Goal: Transaction & Acquisition: Purchase product/service

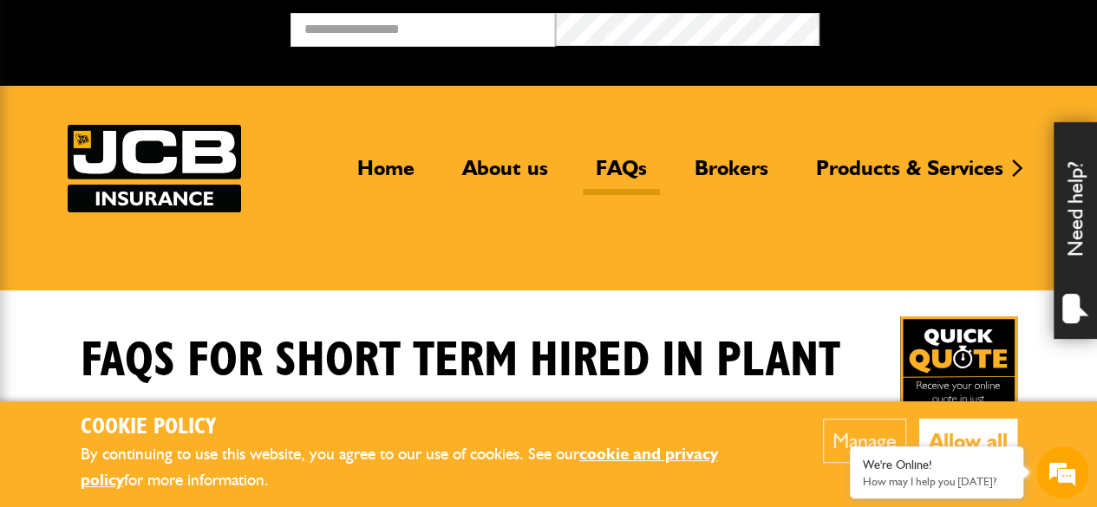
click at [615, 158] on link "FAQs" at bounding box center [621, 175] width 77 height 40
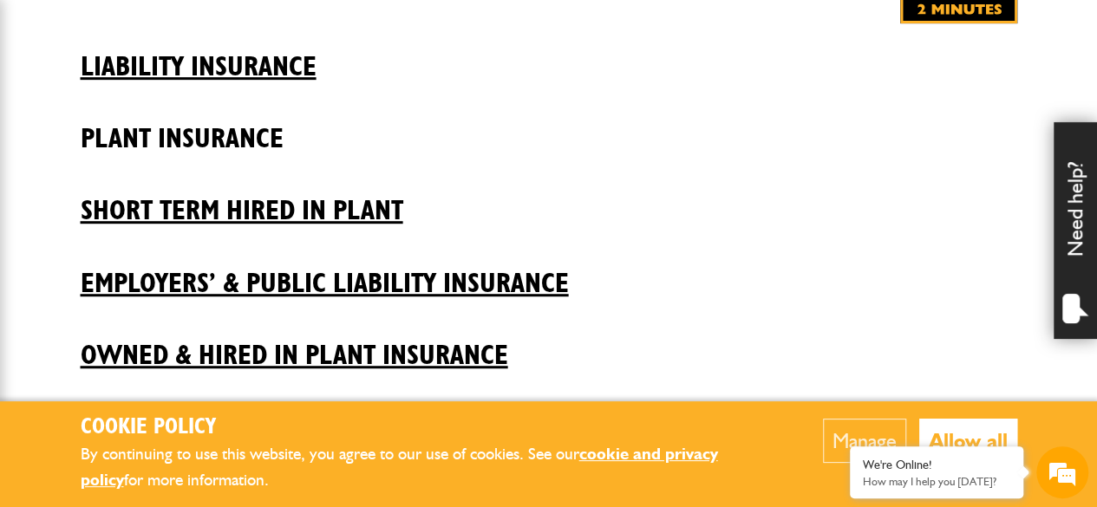
scroll to position [433, 0]
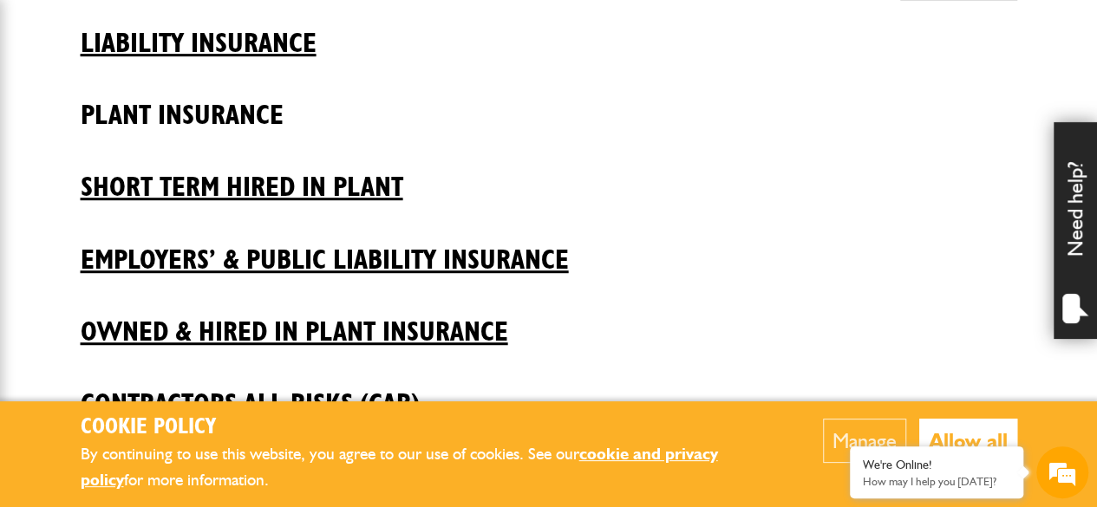
click at [227, 114] on h2 "Plant insurance" at bounding box center [549, 102] width 936 height 59
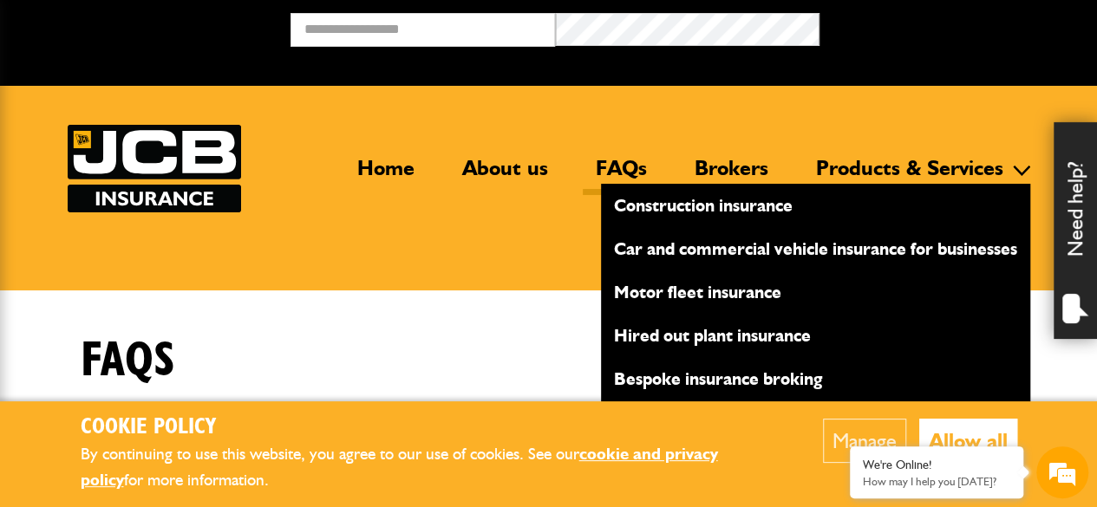
click at [877, 164] on link "Products & Services" at bounding box center [909, 175] width 213 height 40
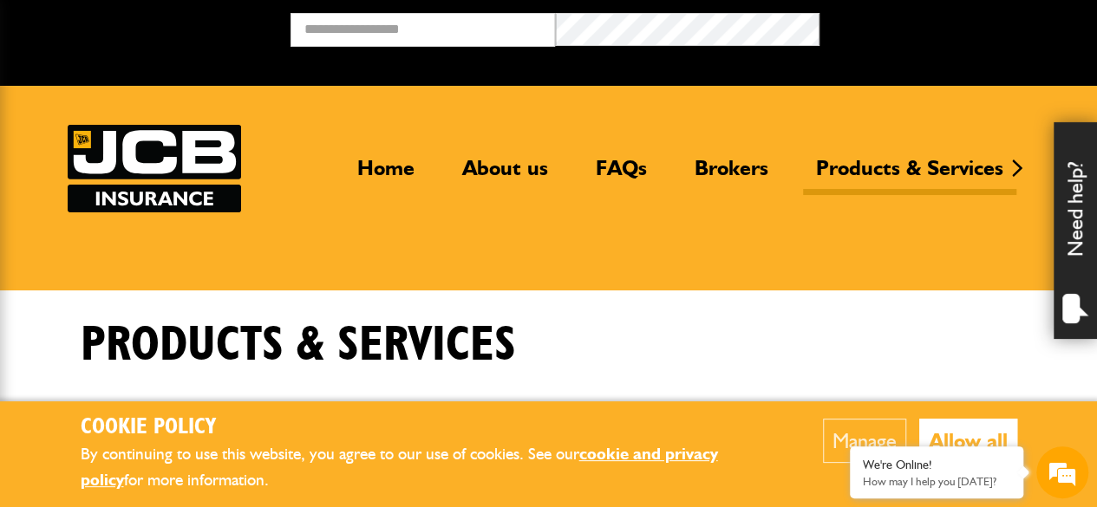
click at [474, 209] on div "Home About us FAQs Brokers Products & Services Construction insurance Car and c…" at bounding box center [549, 169] width 962 height 88
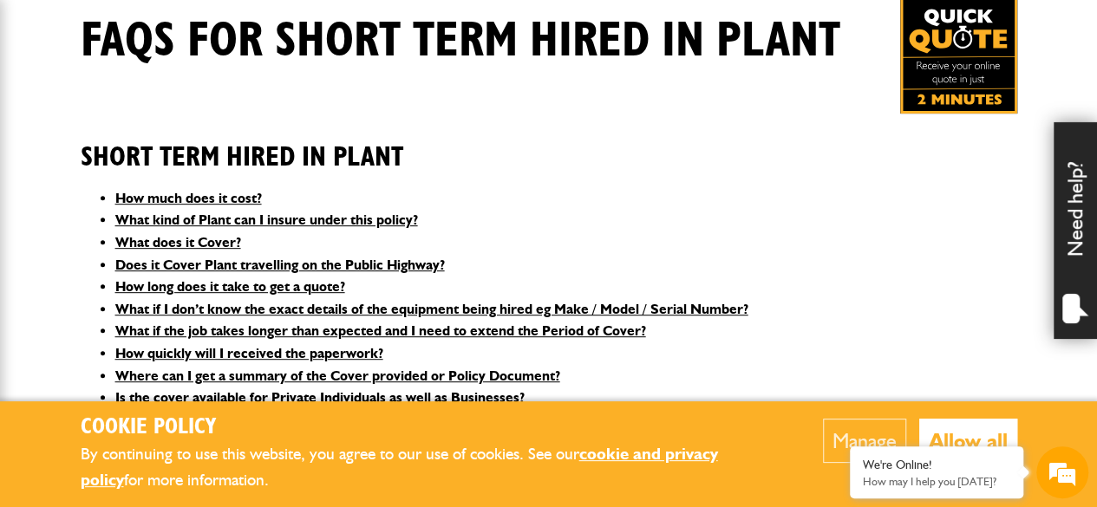
scroll to position [347, 0]
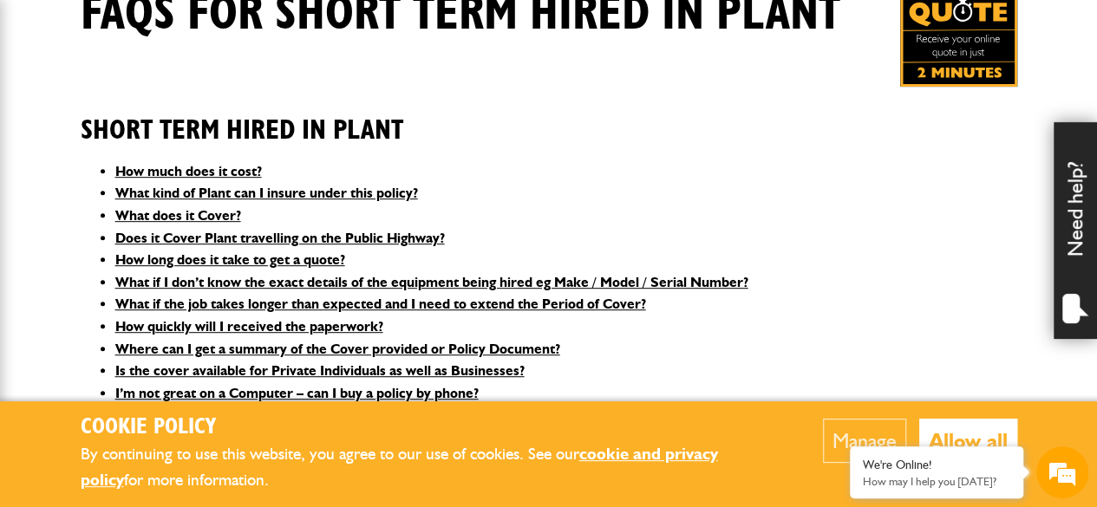
click at [957, 430] on button "Allow all" at bounding box center [968, 441] width 98 height 44
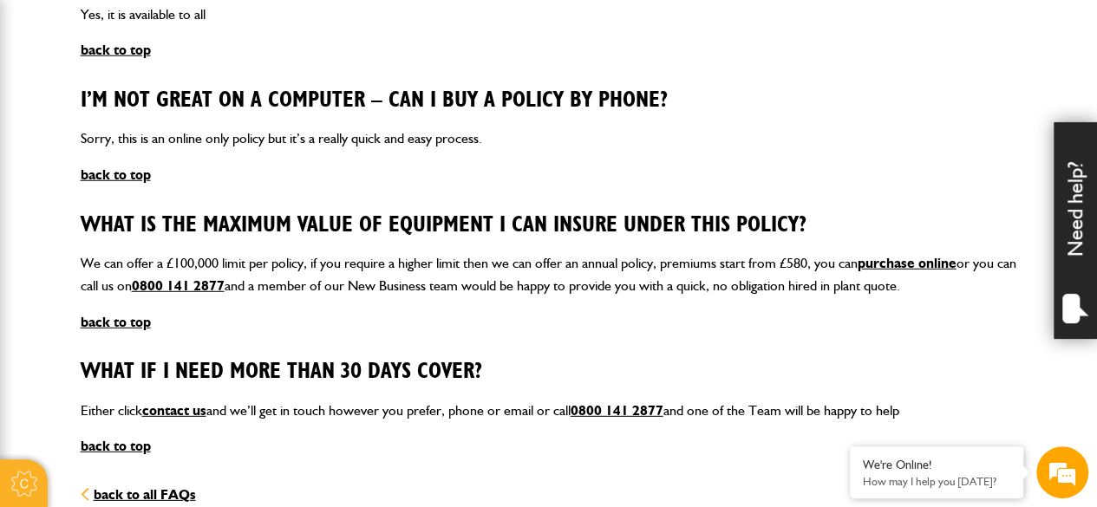
scroll to position [2341, 0]
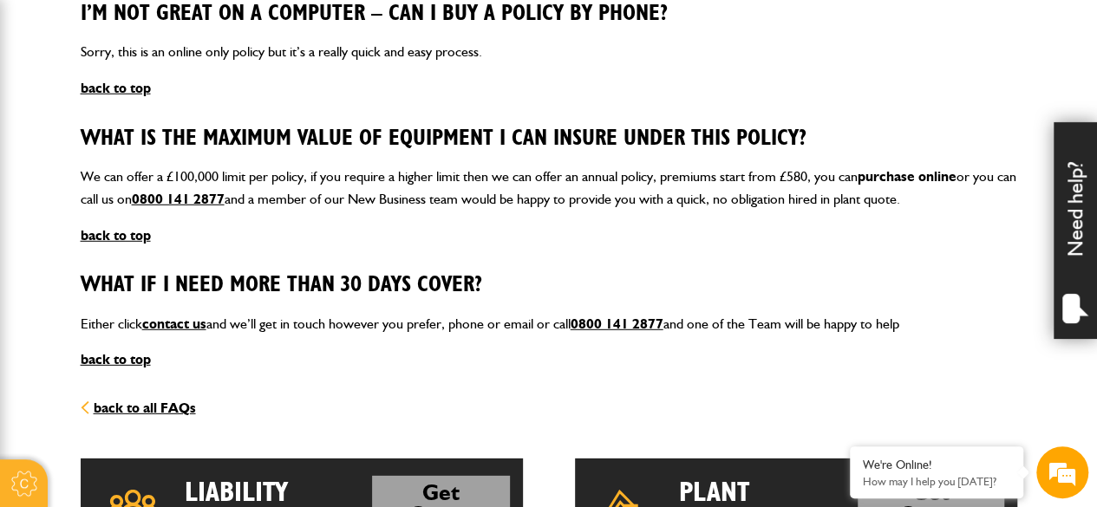
click at [915, 171] on link "purchase online" at bounding box center [906, 176] width 99 height 16
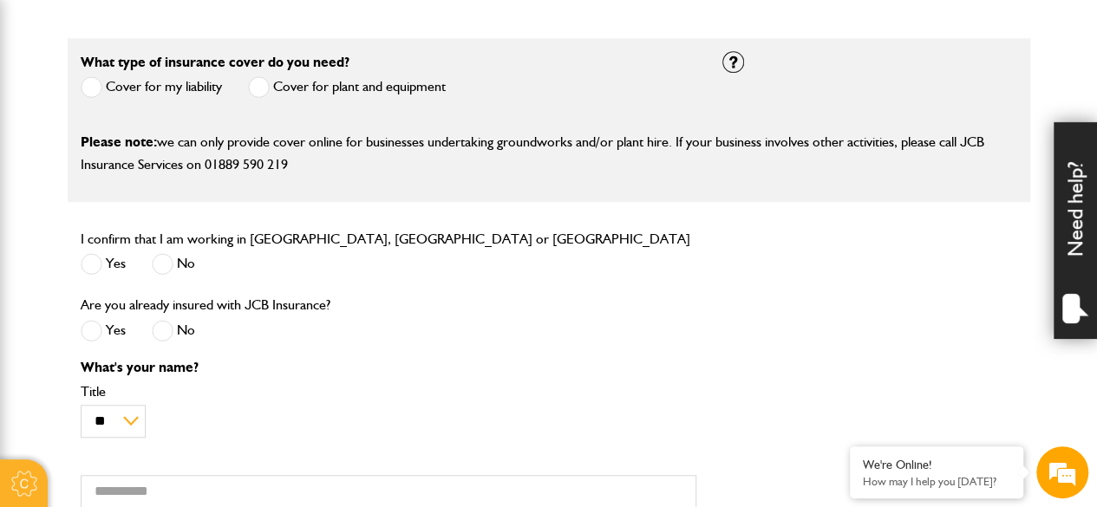
scroll to position [520, 0]
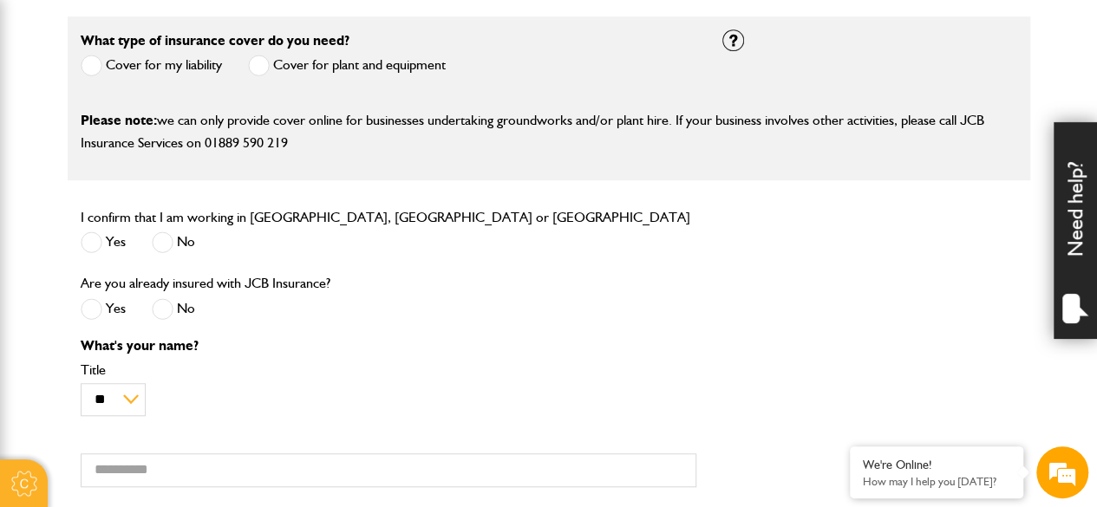
click at [258, 62] on span at bounding box center [259, 66] width 22 height 22
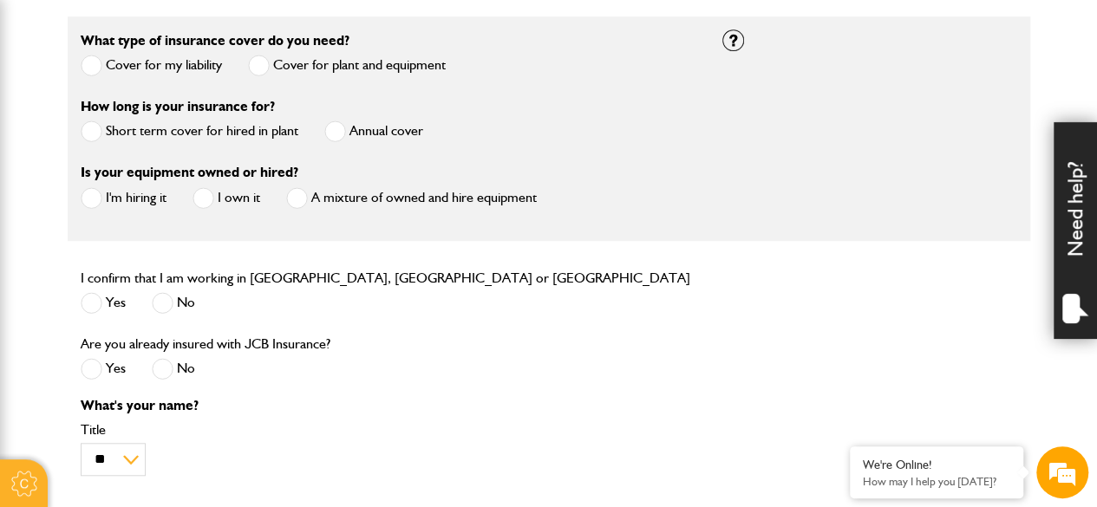
scroll to position [0, 0]
click at [94, 129] on span at bounding box center [92, 131] width 22 height 22
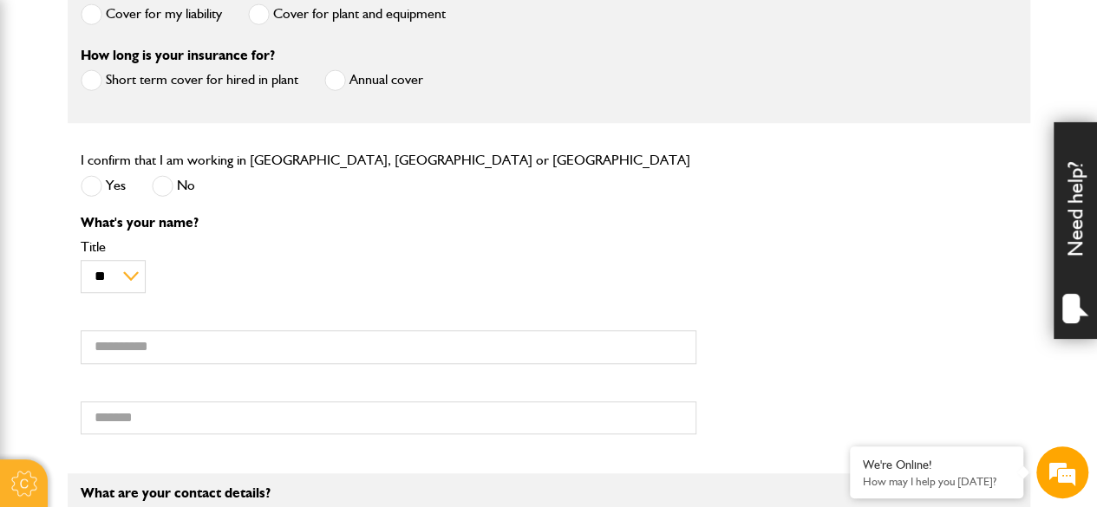
scroll to position [607, 0]
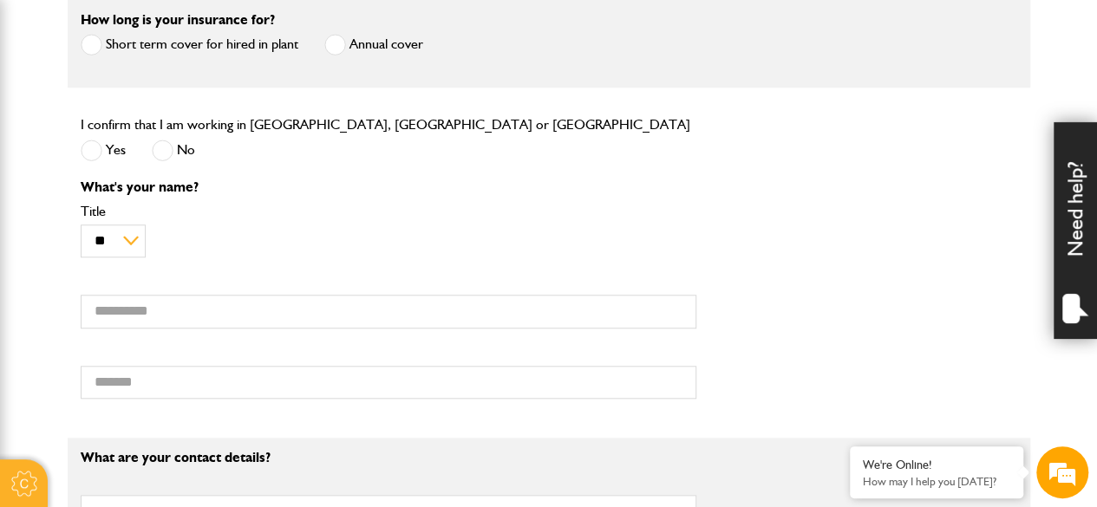
click at [88, 148] on span at bounding box center [92, 151] width 22 height 22
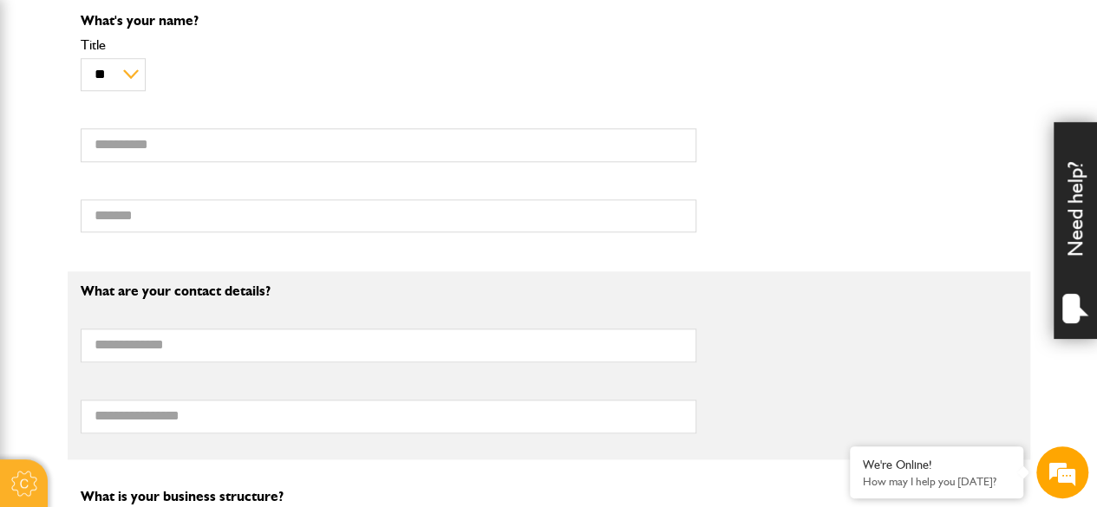
scroll to position [780, 0]
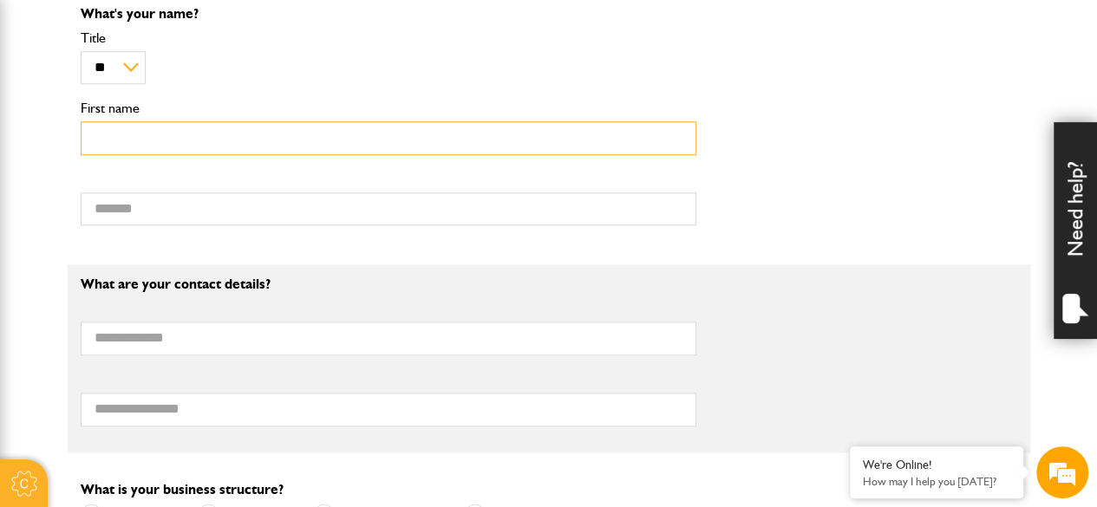
click at [118, 139] on input "First name" at bounding box center [388, 138] width 615 height 34
type input "*****"
type input "**********"
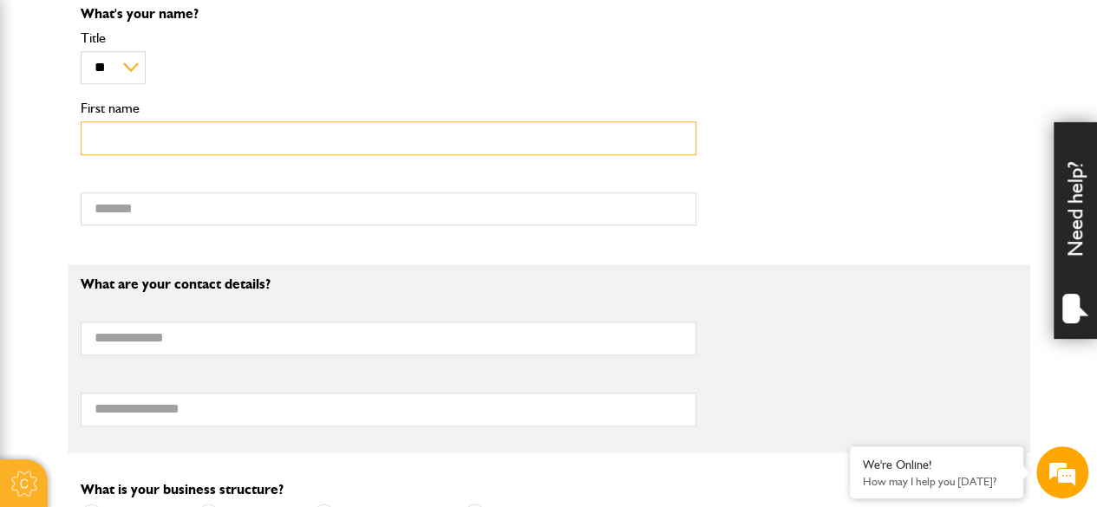
type input "**********"
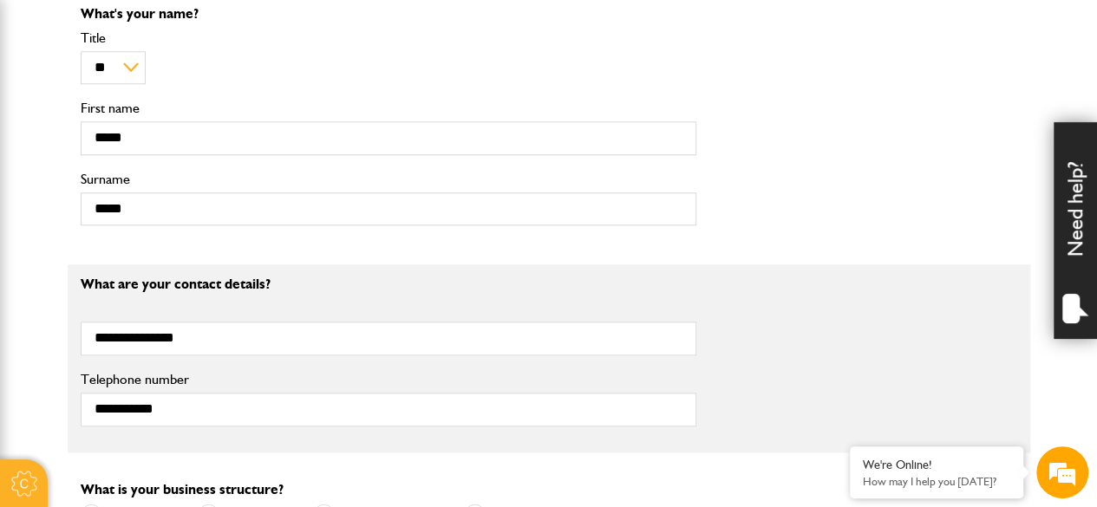
type input "**********"
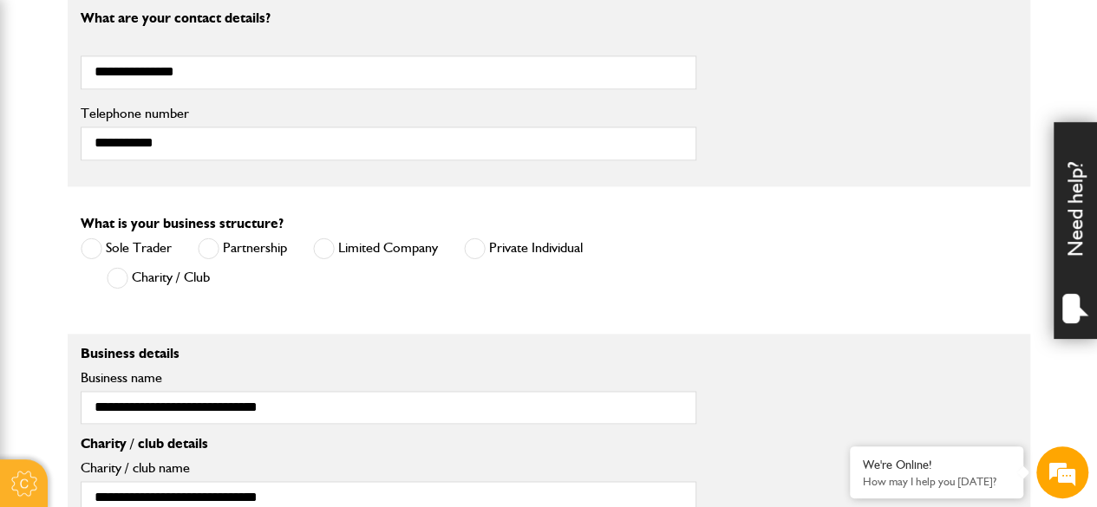
scroll to position [1127, 0]
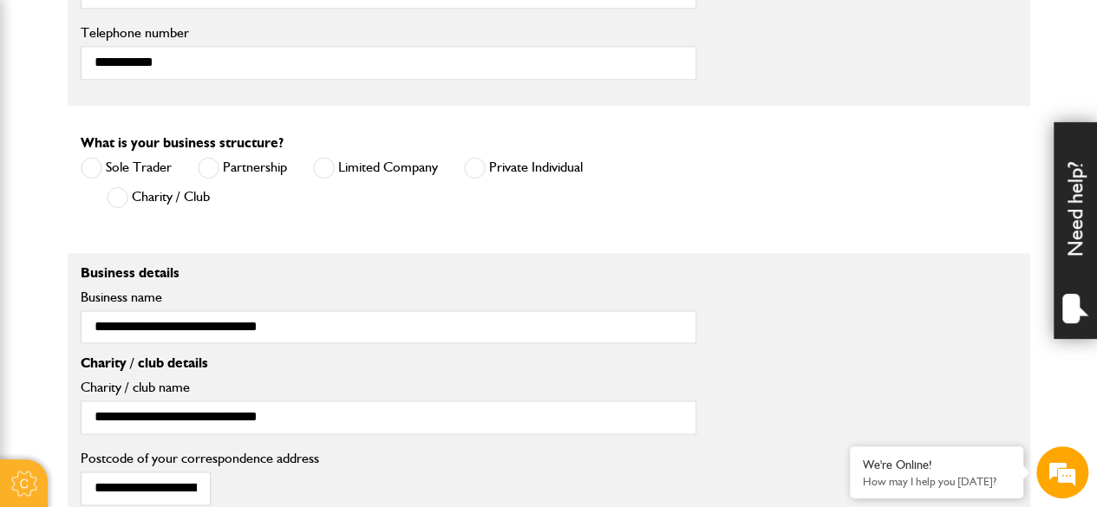
click at [331, 163] on span at bounding box center [324, 168] width 22 height 22
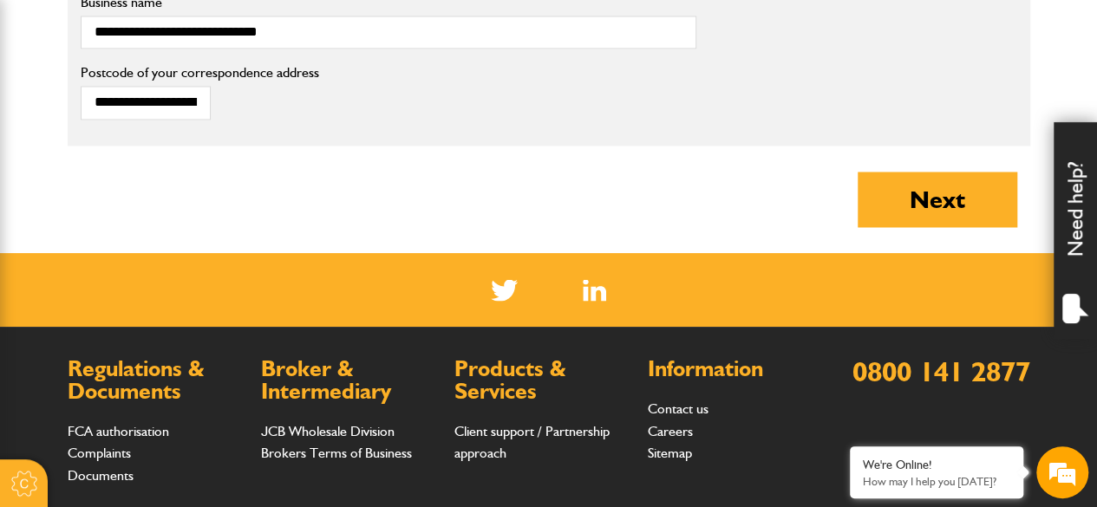
scroll to position [1474, 0]
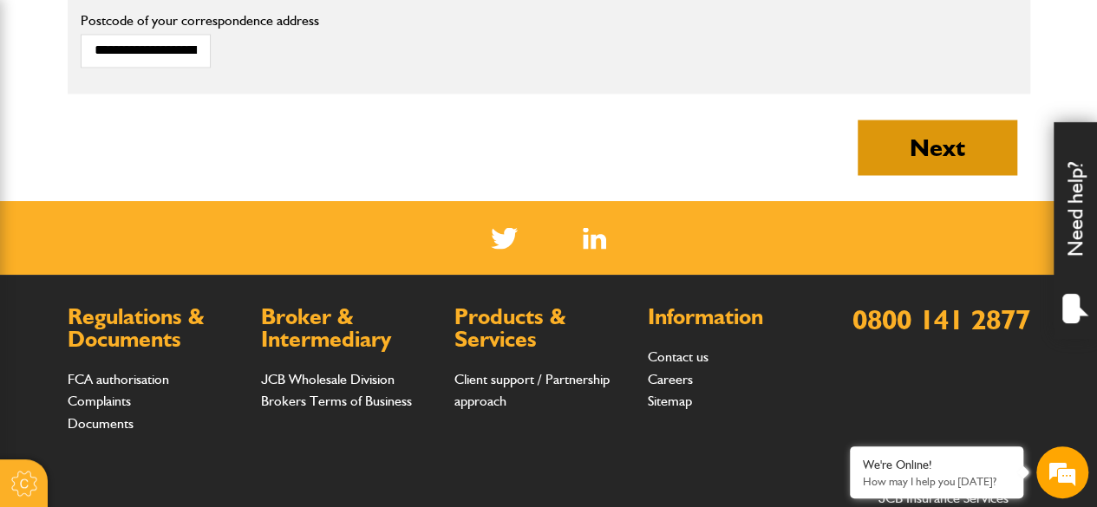
click at [938, 141] on button "Next" at bounding box center [937, 147] width 160 height 55
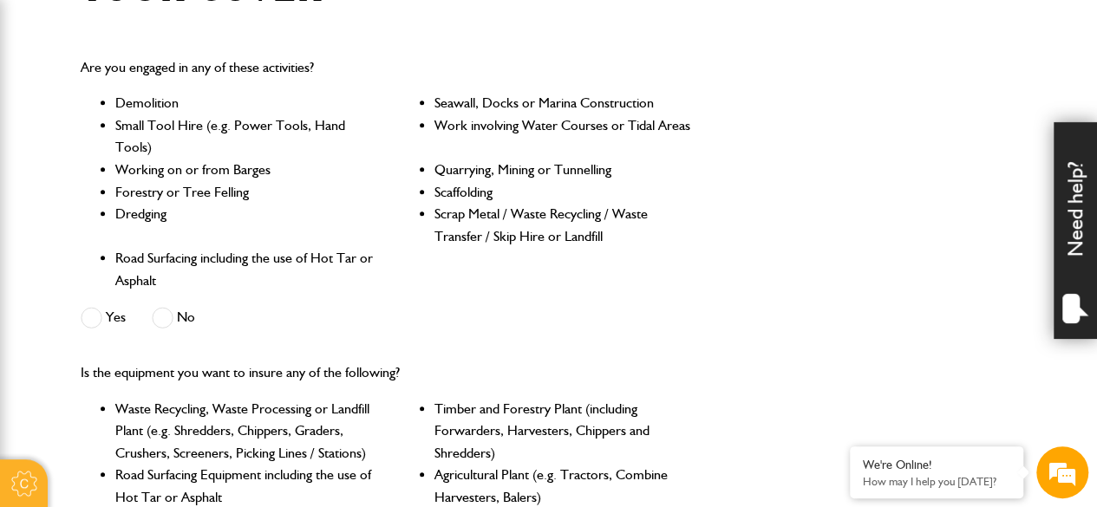
scroll to position [520, 0]
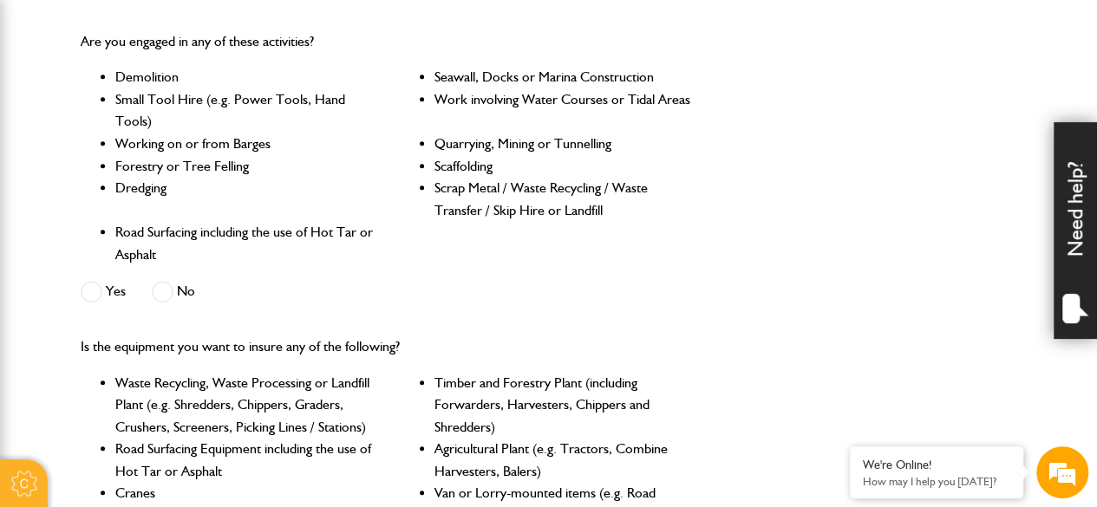
click at [162, 292] on span at bounding box center [163, 292] width 22 height 22
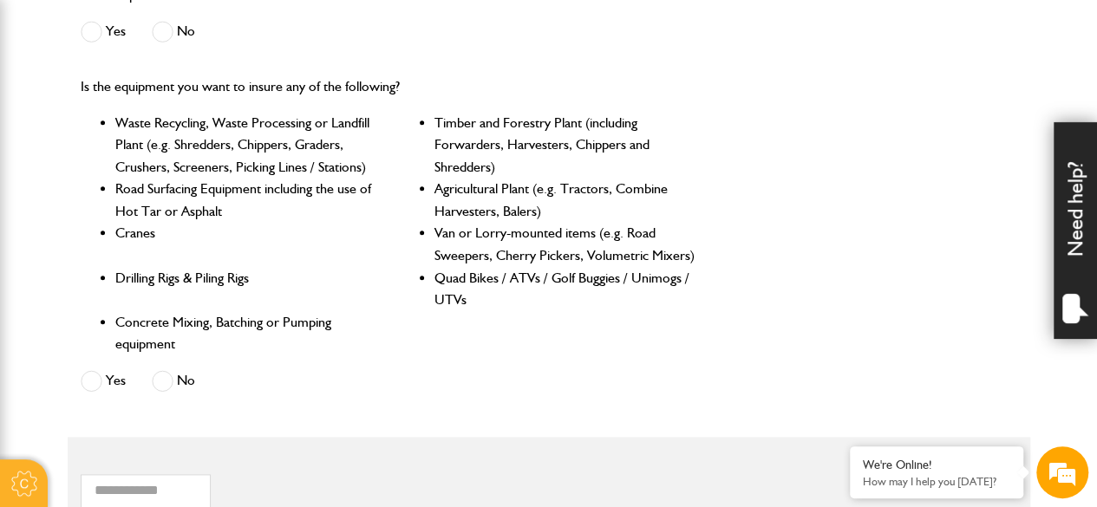
scroll to position [867, 0]
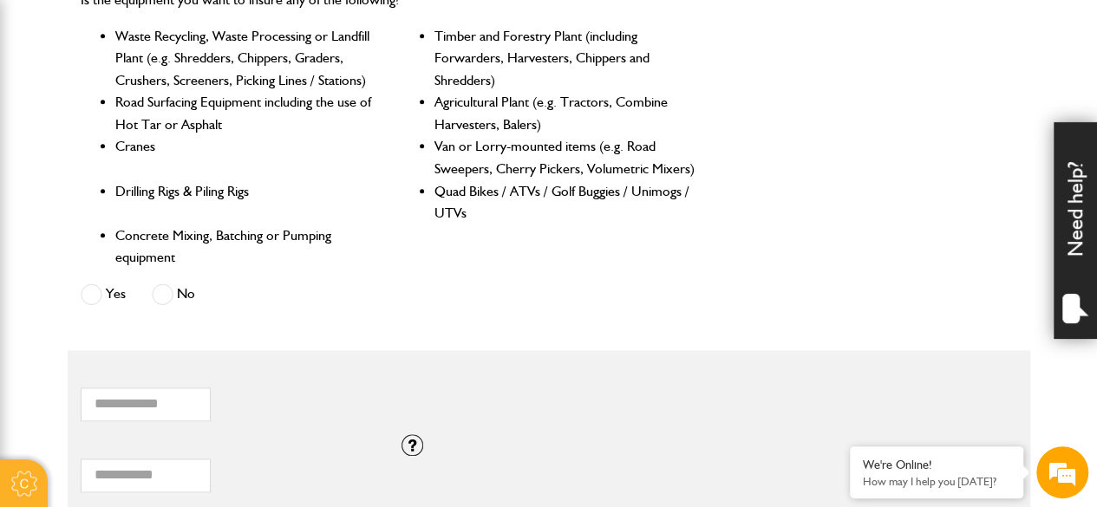
click at [162, 294] on span at bounding box center [163, 294] width 22 height 22
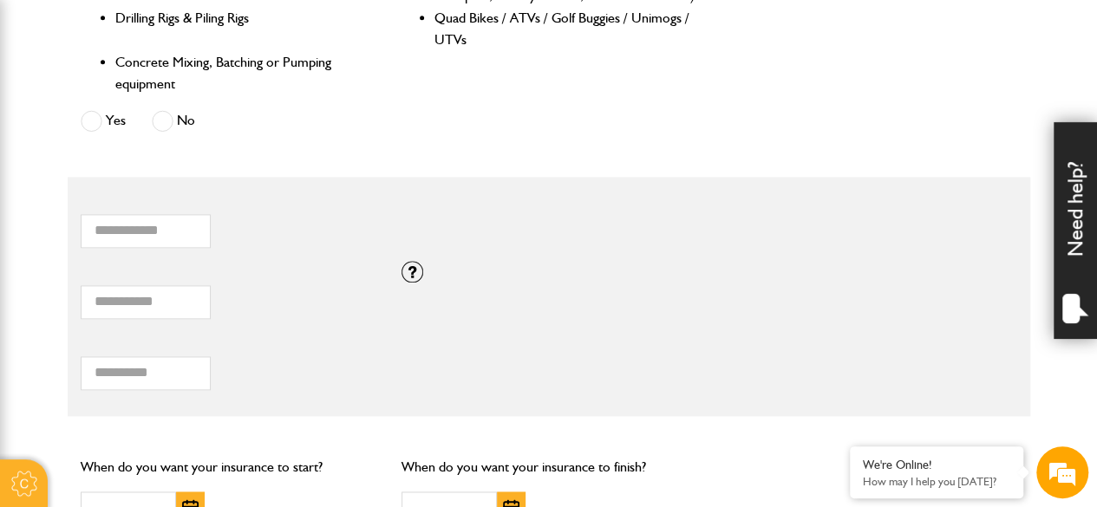
scroll to position [1127, 0]
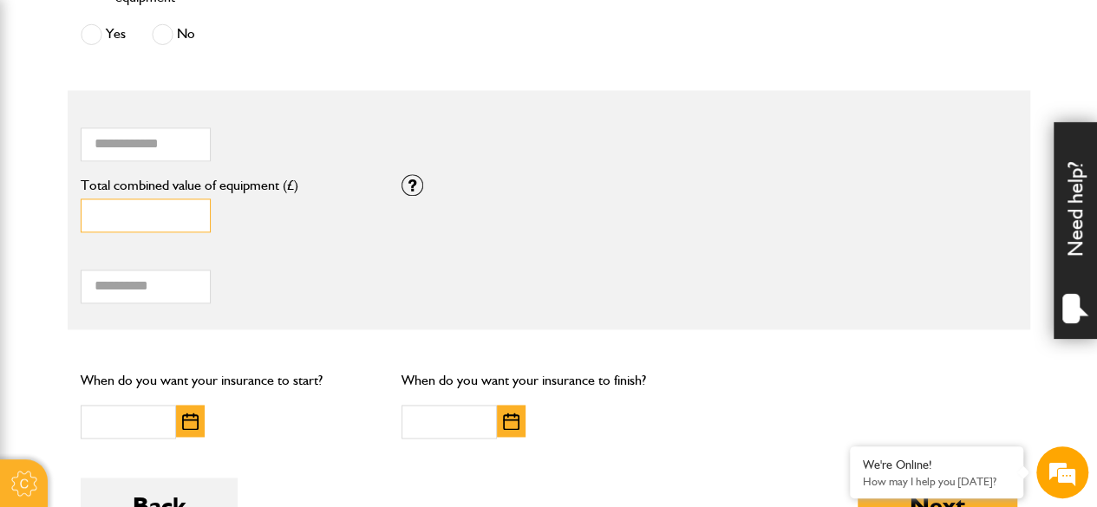
click at [135, 214] on input "*" at bounding box center [146, 216] width 130 height 34
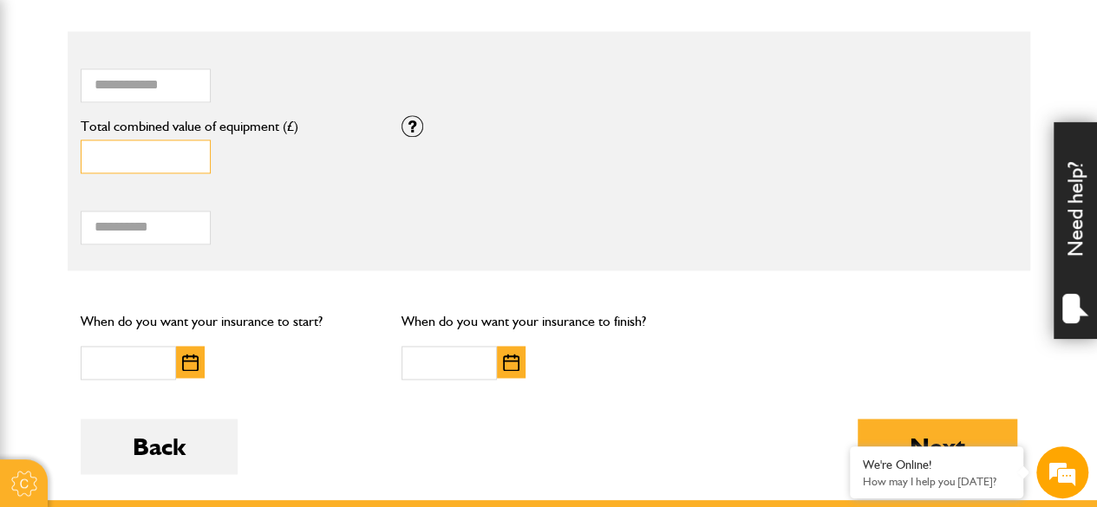
scroll to position [1214, 0]
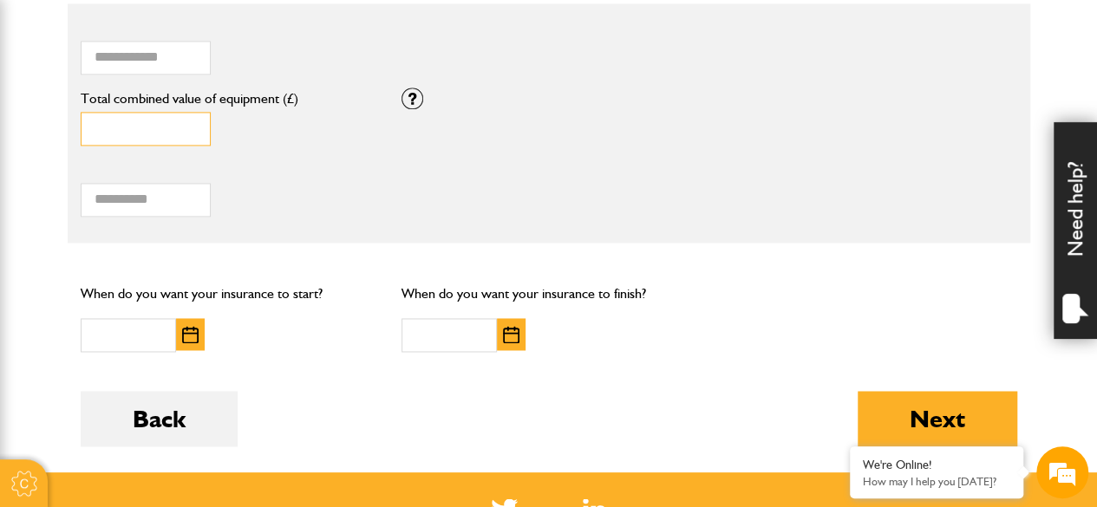
type input "*****"
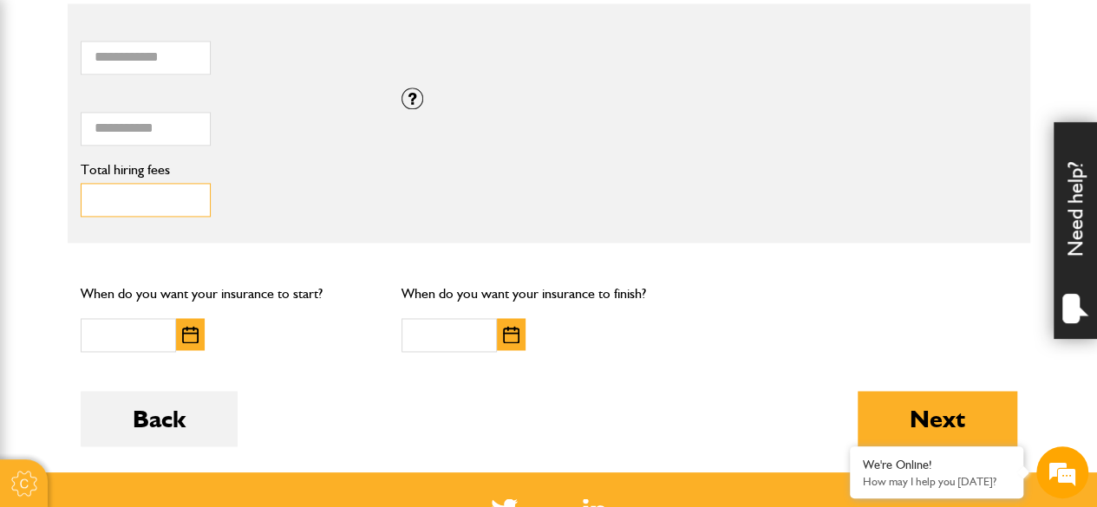
click at [106, 199] on input "Total hiring fees" at bounding box center [146, 200] width 130 height 34
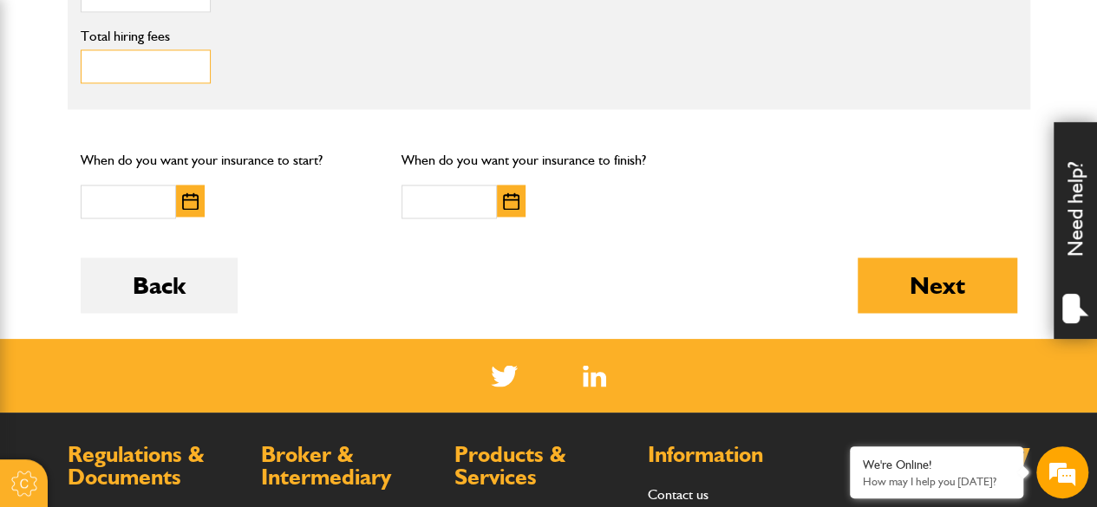
scroll to position [1387, 0]
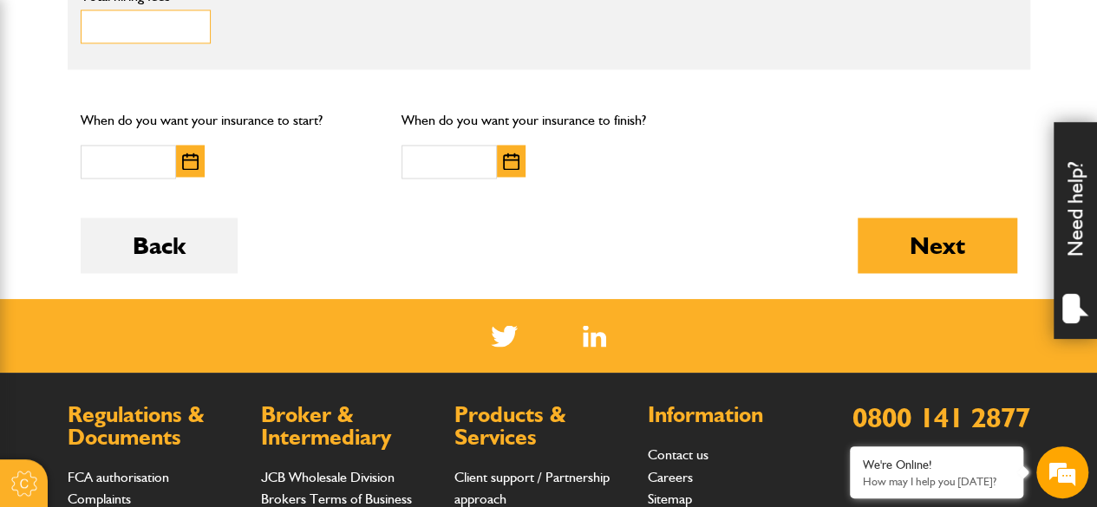
type input "***"
click at [183, 157] on img "button" at bounding box center [190, 161] width 16 height 17
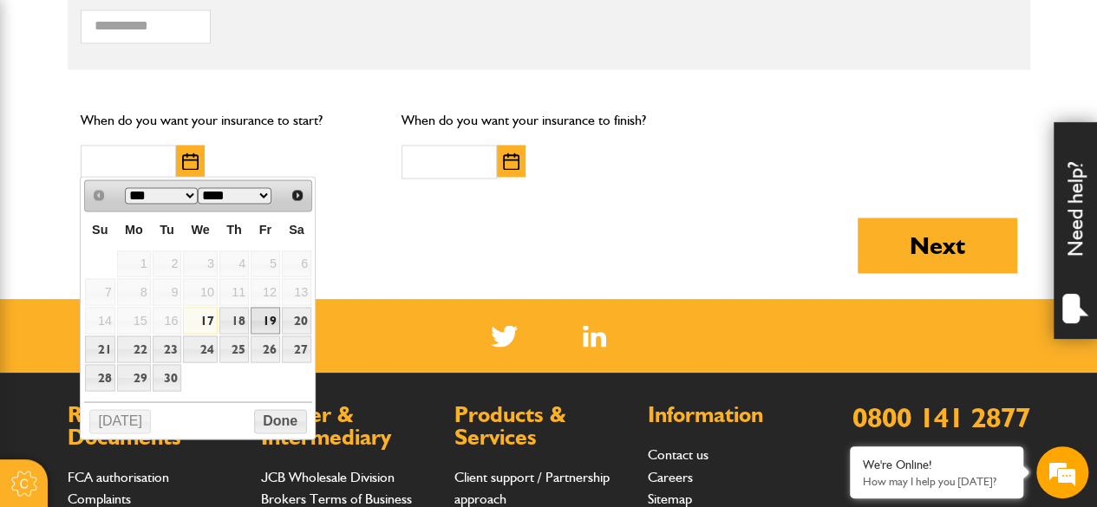
click at [272, 314] on link "19" at bounding box center [265, 320] width 29 height 27
type input "**********"
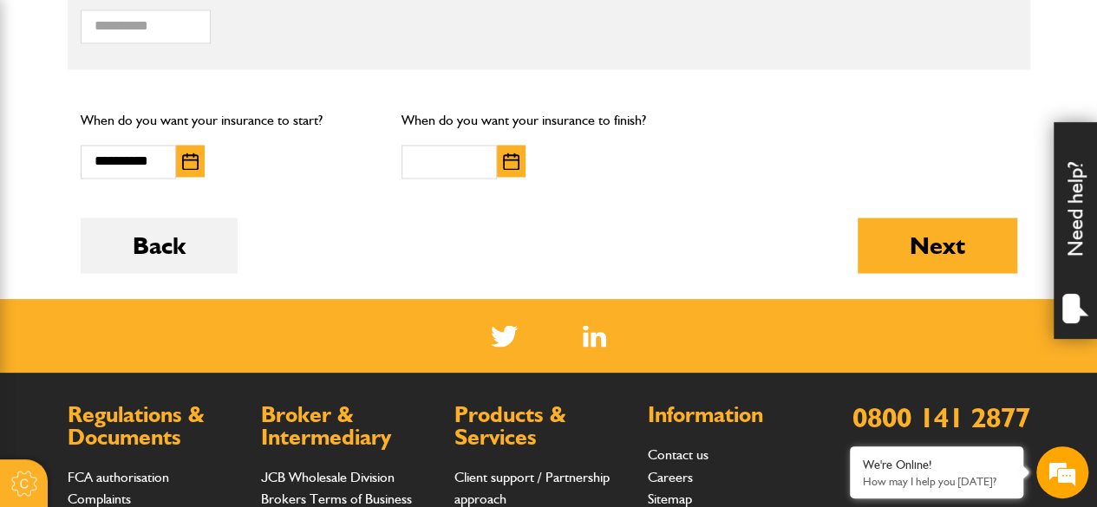
click at [511, 153] on img "button" at bounding box center [511, 161] width 16 height 17
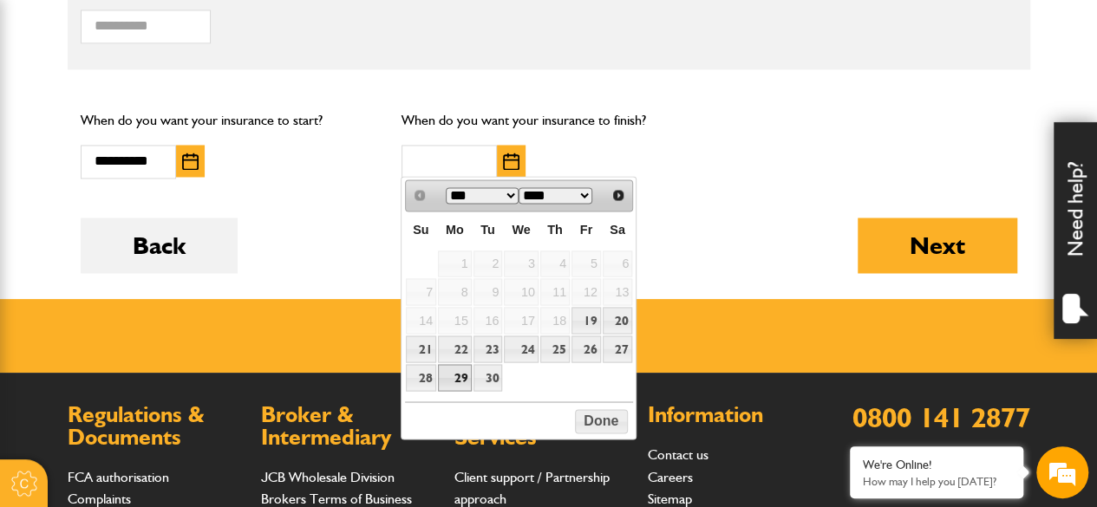
click at [463, 370] on link "29" at bounding box center [455, 377] width 34 height 27
type input "**********"
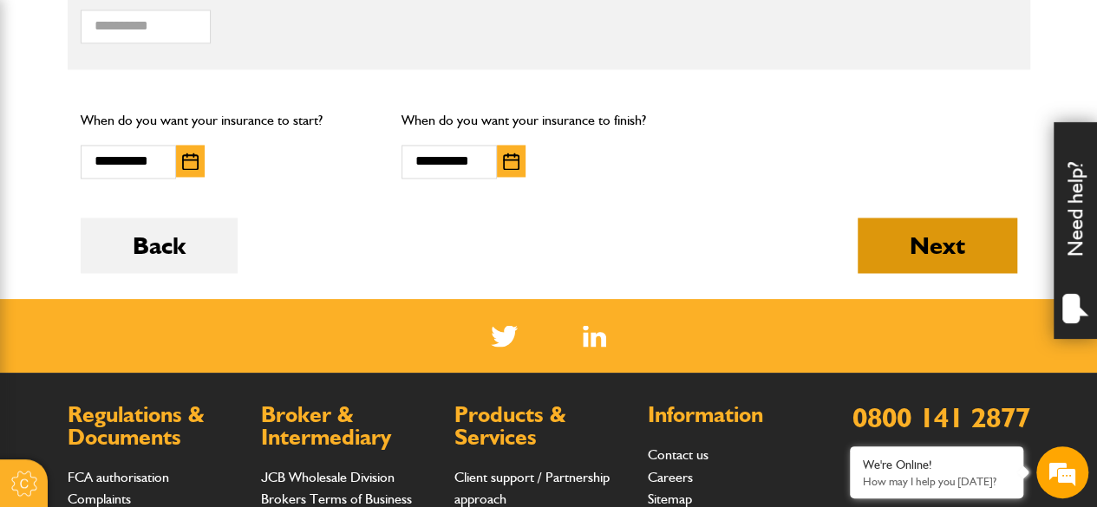
click at [933, 238] on button "Next" at bounding box center [937, 245] width 160 height 55
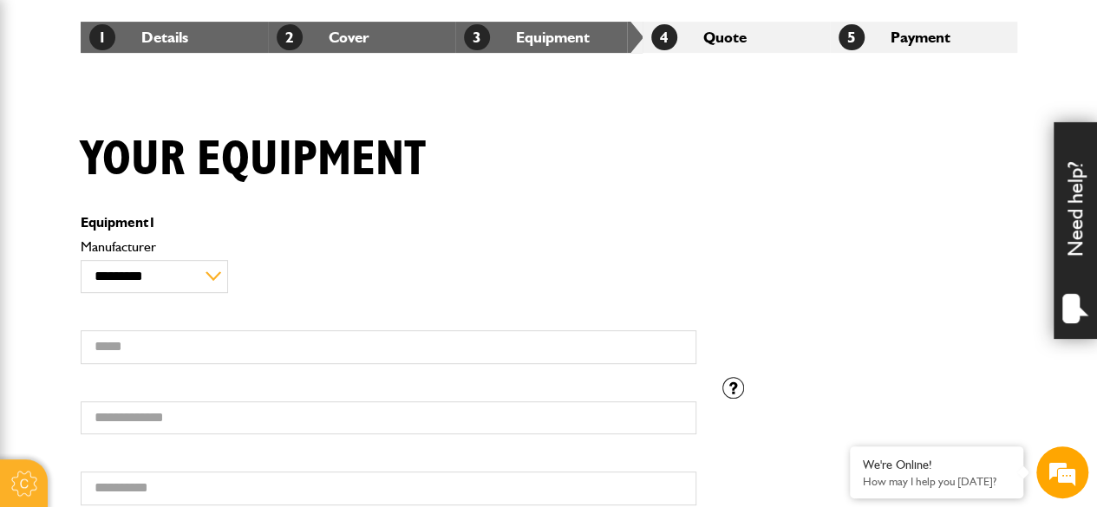
scroll to position [347, 0]
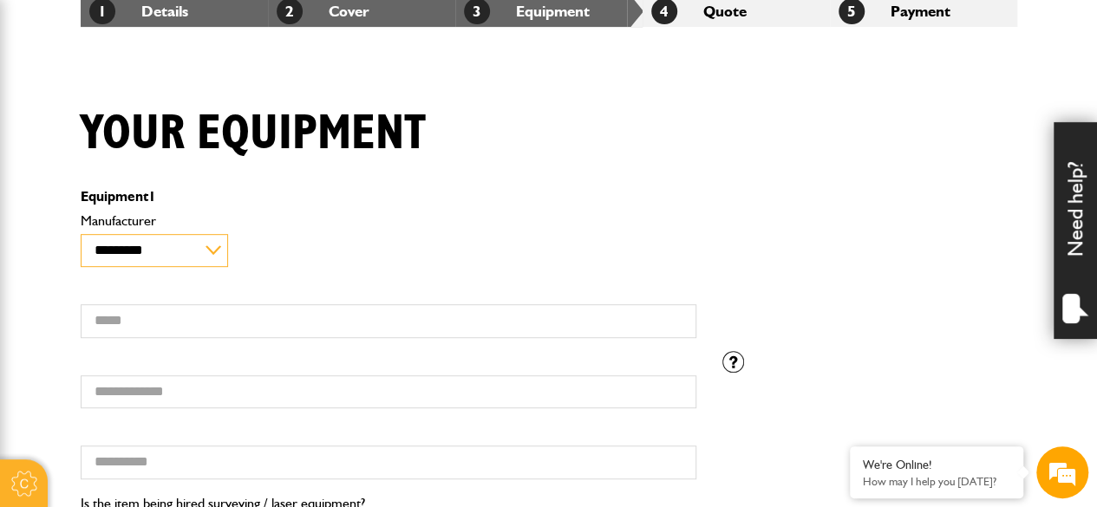
click at [210, 248] on select "**********" at bounding box center [154, 250] width 147 height 33
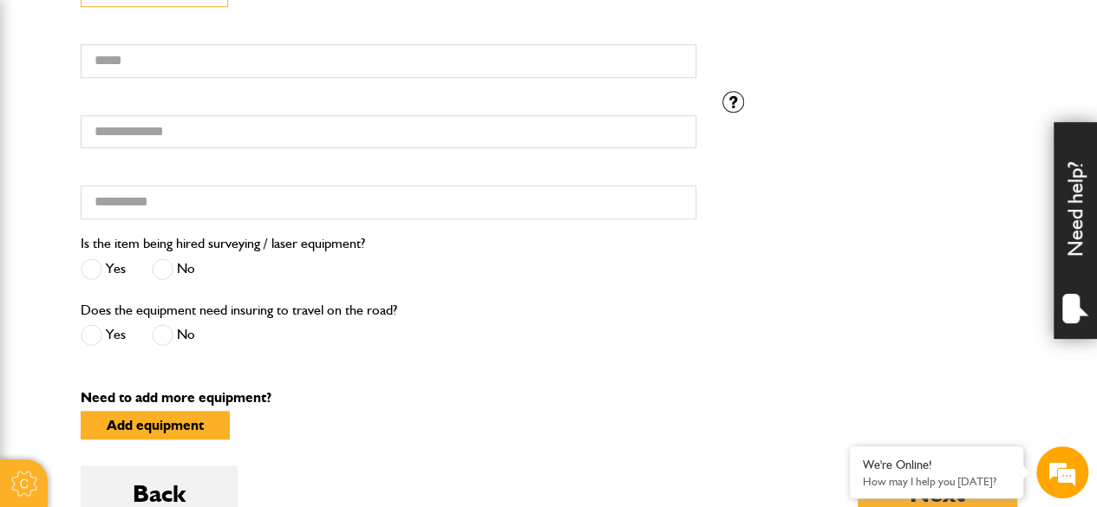
scroll to position [520, 0]
